Goal: Check status: Check status

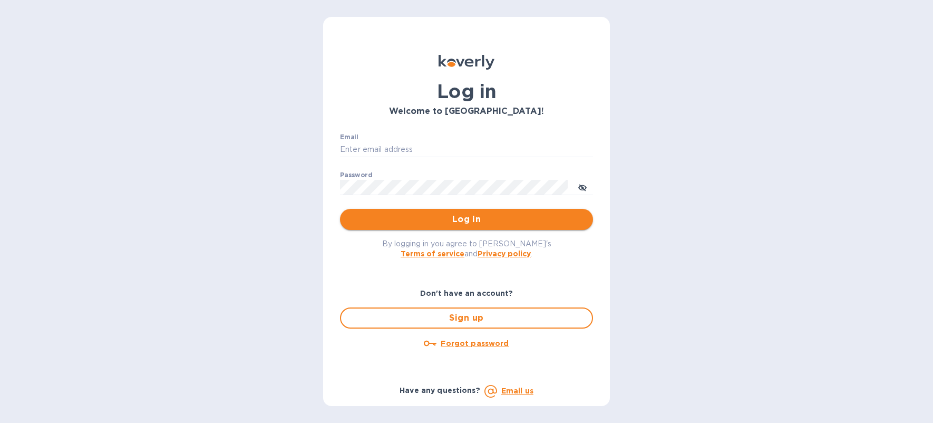
type input "denise@dolliffco.com"
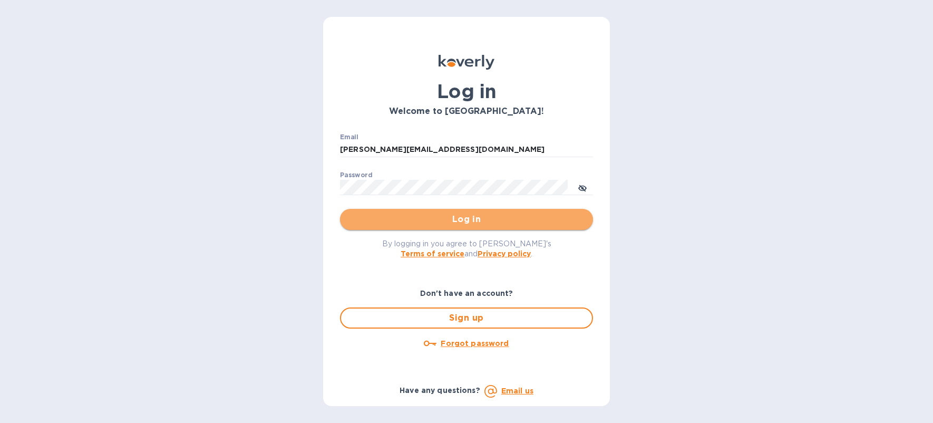
click at [405, 224] on span "Log in" at bounding box center [467, 219] width 236 height 13
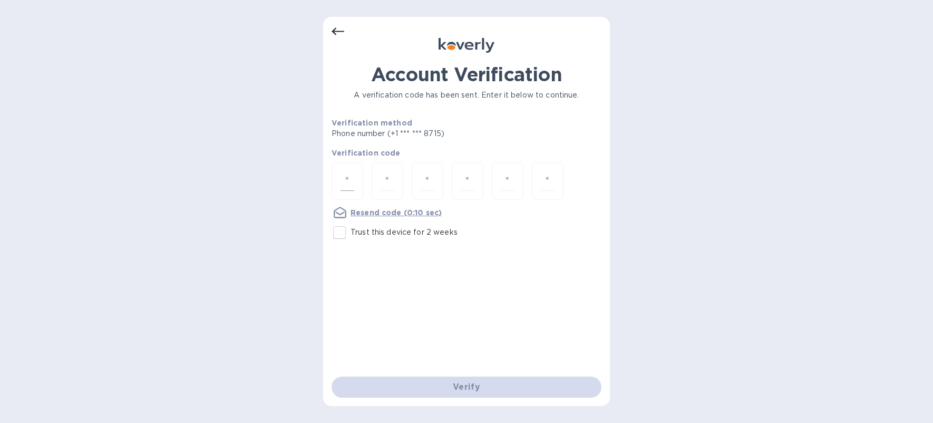
click at [346, 177] on input "number" at bounding box center [348, 181] width 14 height 20
type input "4"
type input "2"
type input "7"
type input "3"
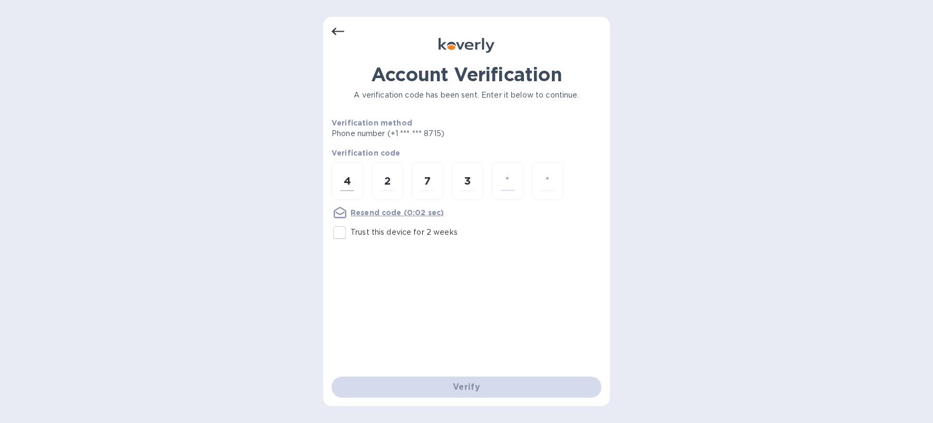
type input "9"
type input "4"
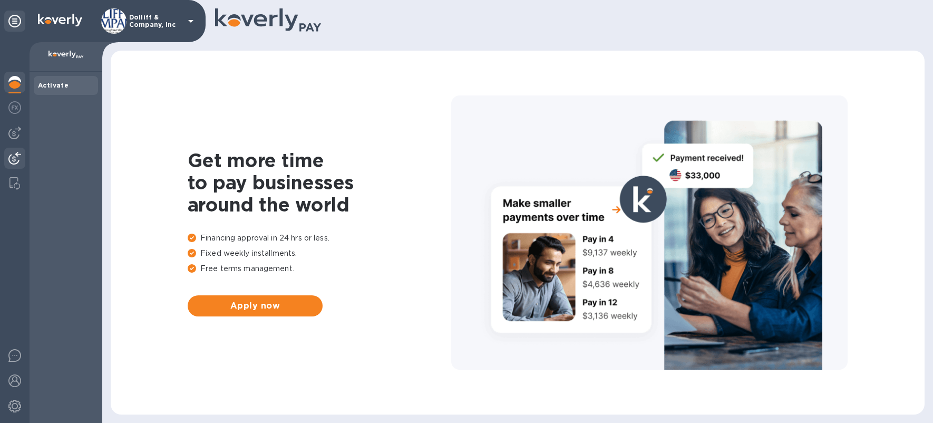
click at [14, 156] on img at bounding box center [14, 158] width 13 height 13
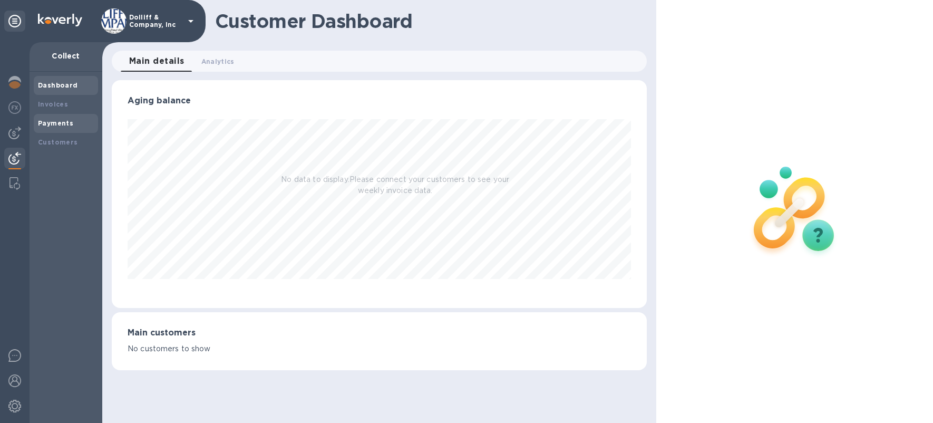
scroll to position [228, 535]
click at [69, 119] on b "Payments" at bounding box center [55, 123] width 35 height 8
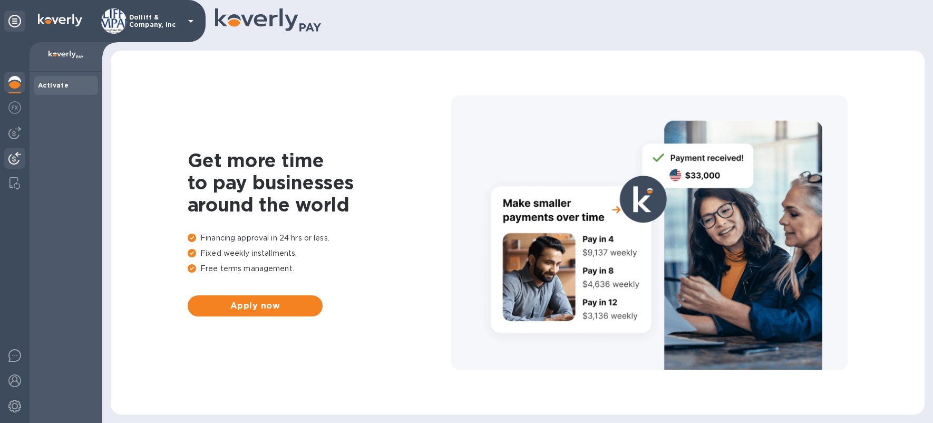
click at [15, 156] on img at bounding box center [14, 158] width 13 height 13
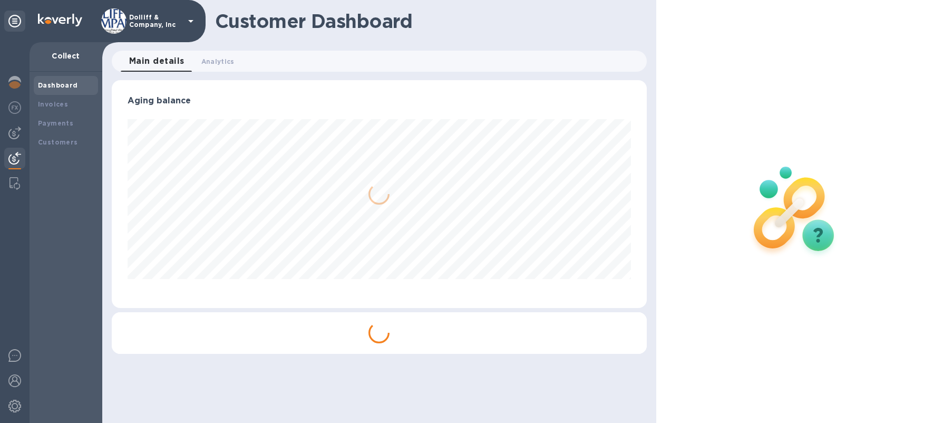
scroll to position [228, 535]
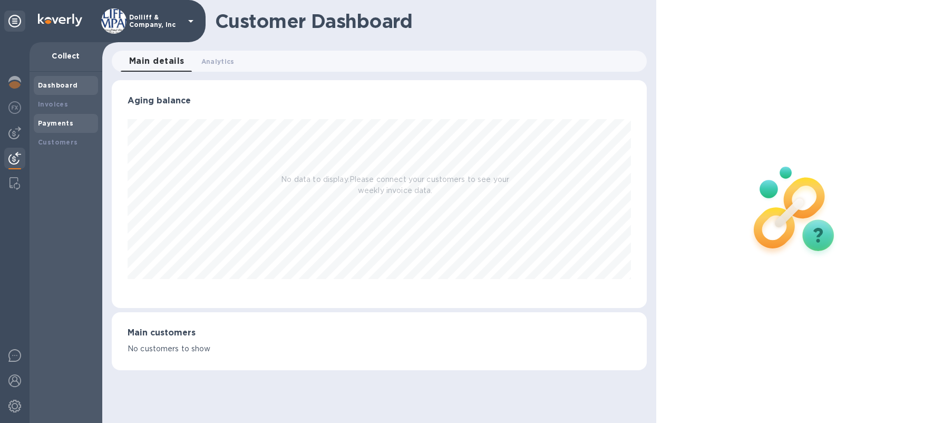
click at [66, 123] on b "Payments" at bounding box center [55, 123] width 35 height 8
